Goal: Find specific page/section: Find specific page/section

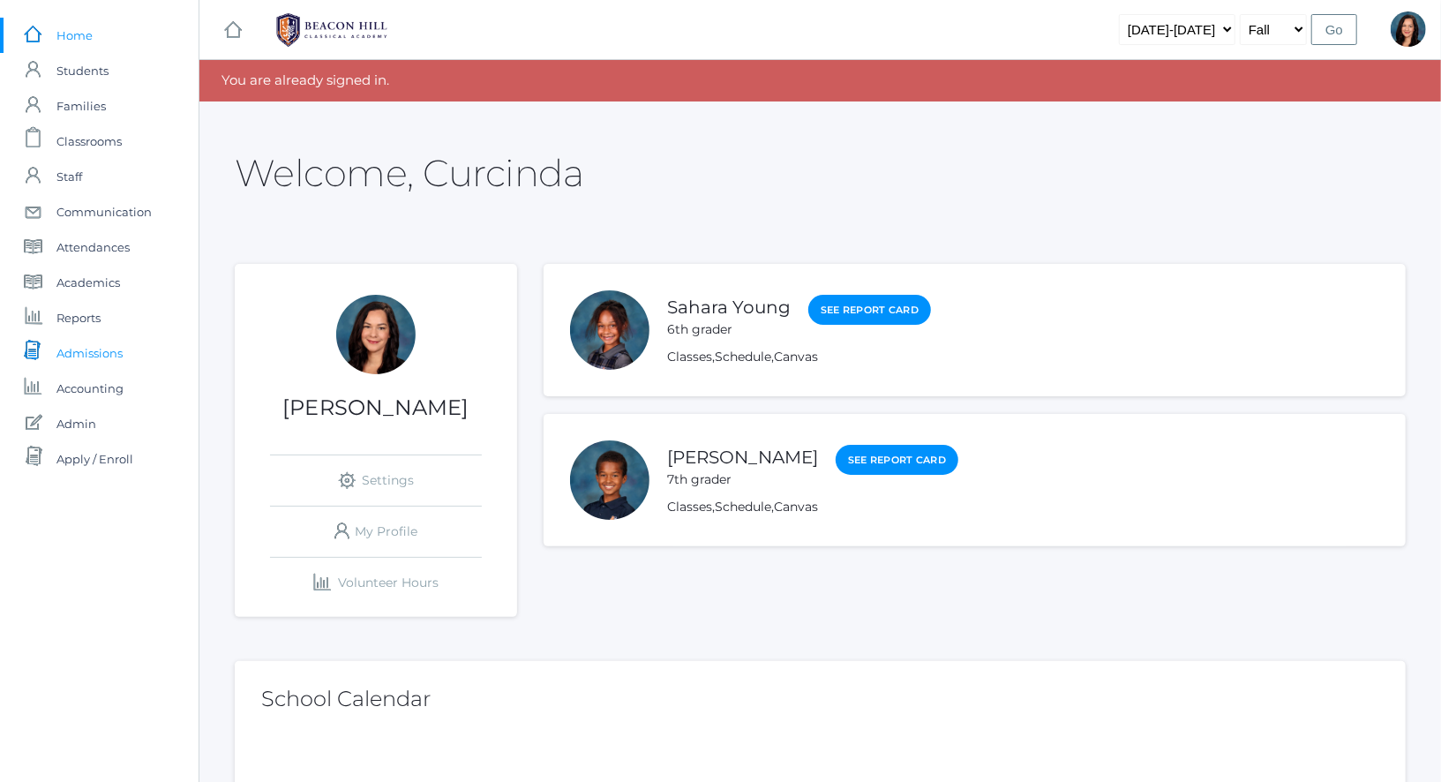
click at [105, 345] on span "Admissions" at bounding box center [89, 352] width 66 height 35
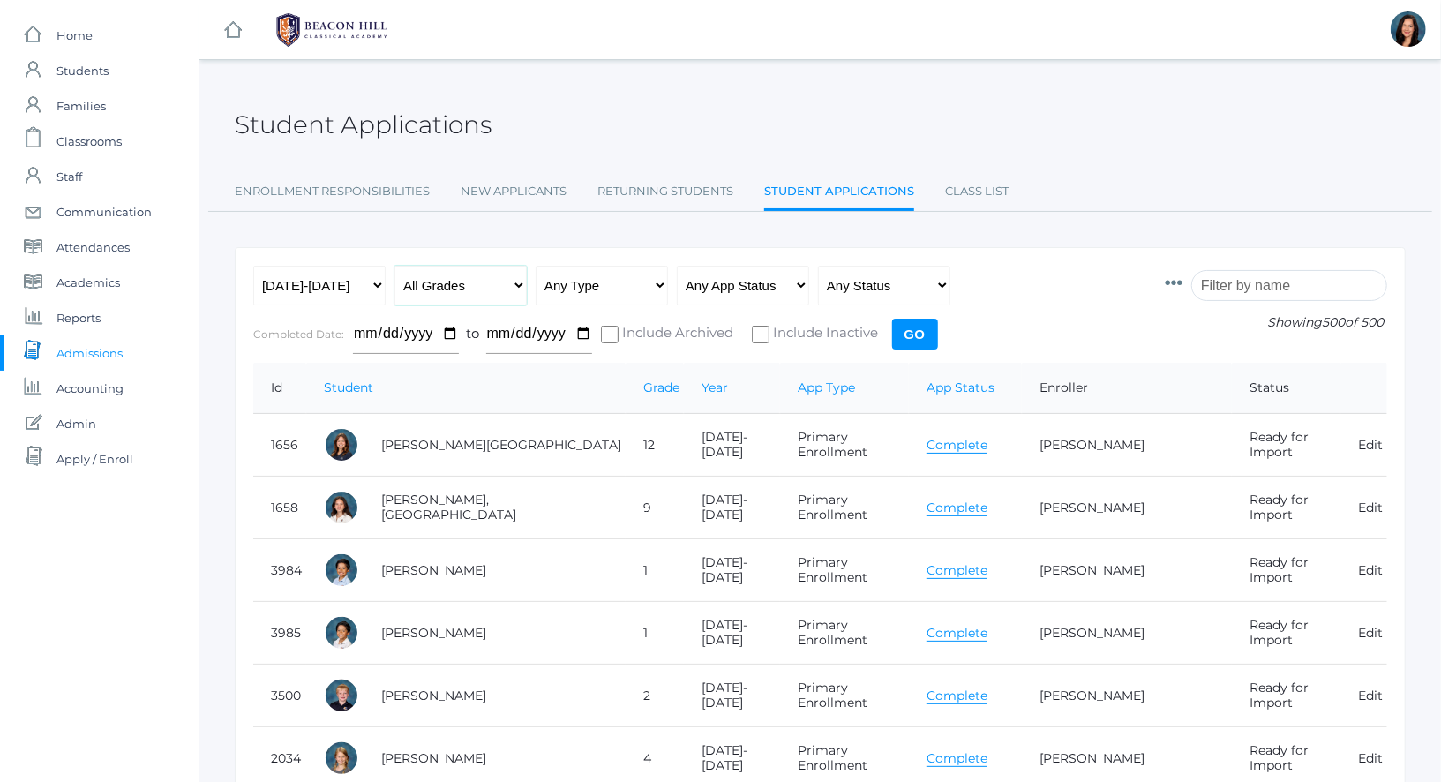
click at [504, 273] on select "All Grades Grammar - Kindergarten - 1st Grade - 2nd Grade - 3rd Grade - 4th Gra…" at bounding box center [460, 286] width 132 height 40
select select "10"
click at [911, 325] on input "Go" at bounding box center [915, 334] width 46 height 31
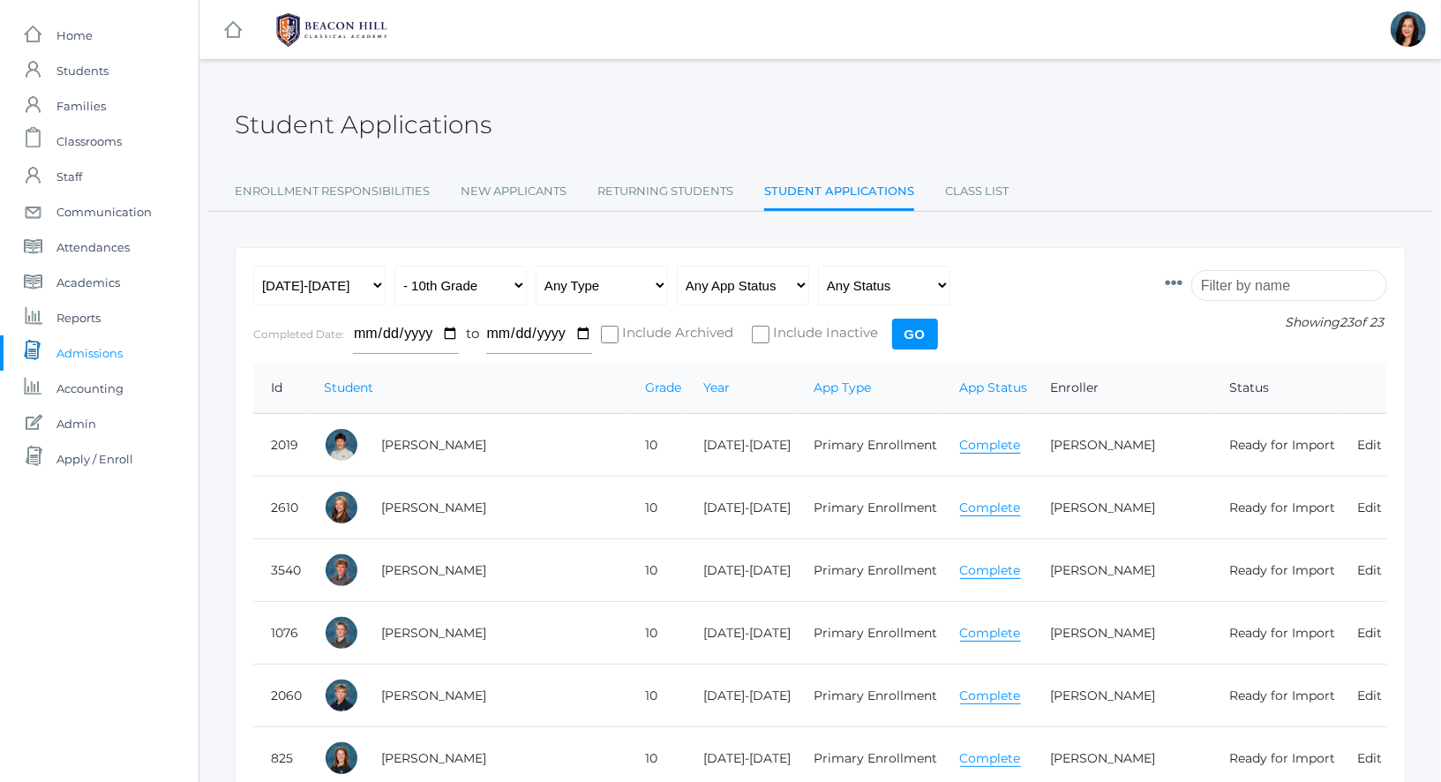
click at [1168, 165] on div "Student Applications Enrollment Responsibilities New Applicants Returning Stude…" at bounding box center [820, 147] width 1171 height 130
